Goal: Information Seeking & Learning: Learn about a topic

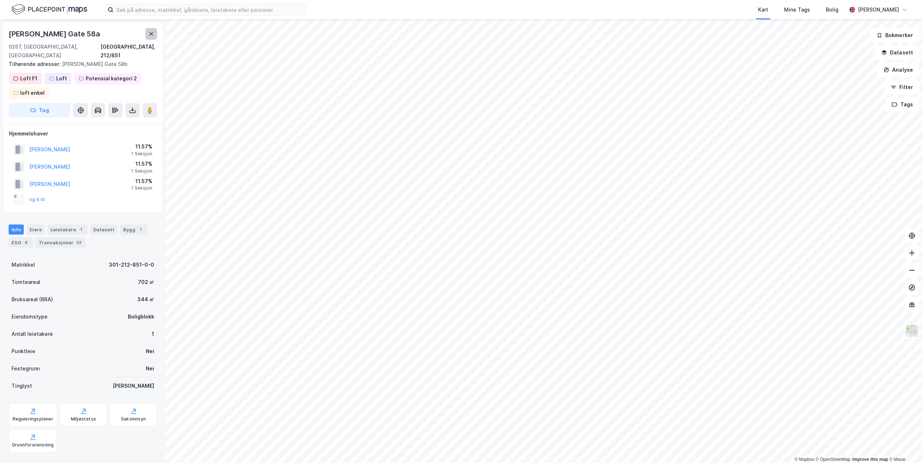
click at [149, 36] on icon at bounding box center [151, 34] width 6 height 6
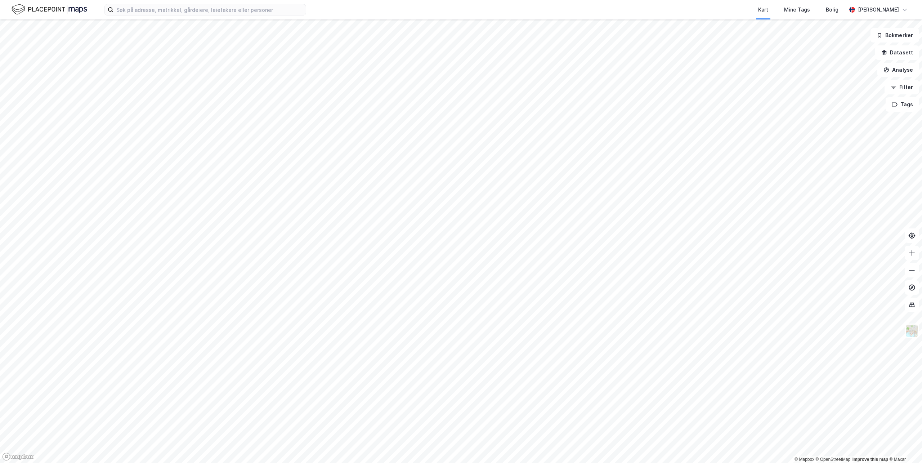
click at [161, 15] on div "Kart Mine Tags Bolig [PERSON_NAME]" at bounding box center [461, 9] width 922 height 19
click at [164, 12] on input at bounding box center [209, 9] width 192 height 11
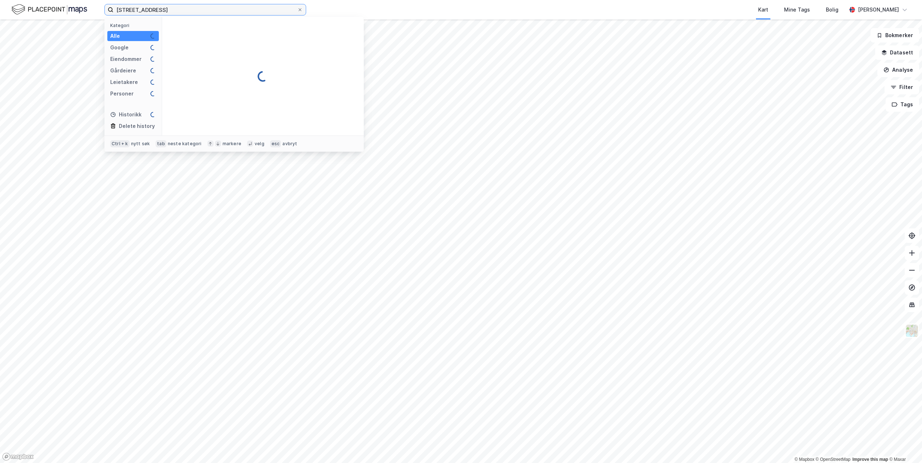
type input "[STREET_ADDRESS]"
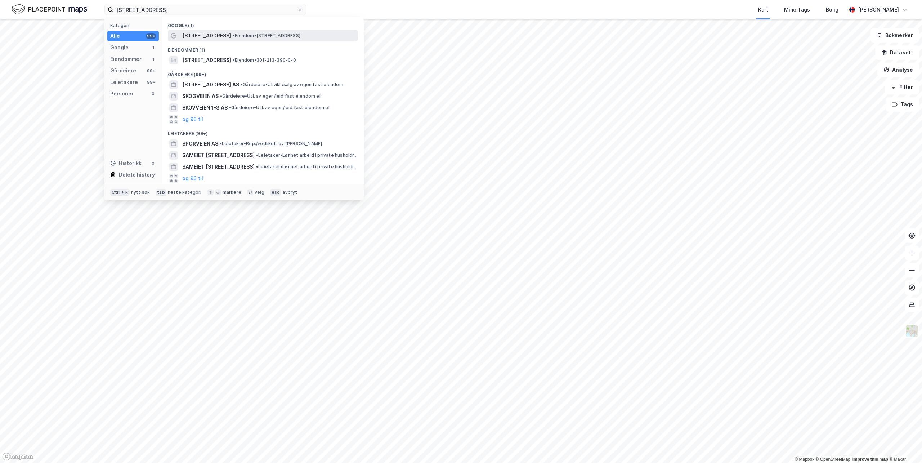
click at [206, 36] on span "[STREET_ADDRESS]" at bounding box center [206, 35] width 49 height 9
